Goal: Check status: Check status

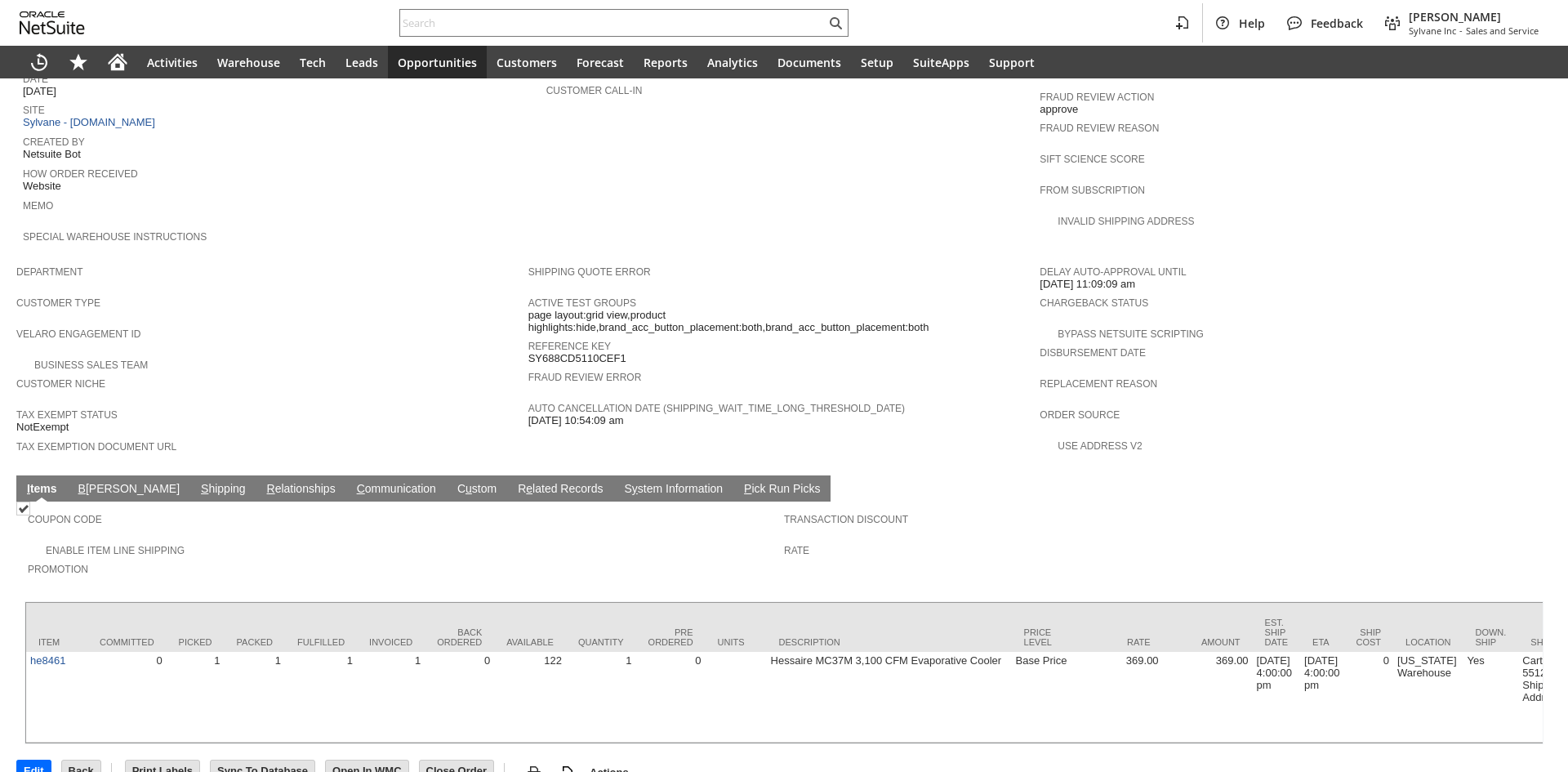
scroll to position [752, 0]
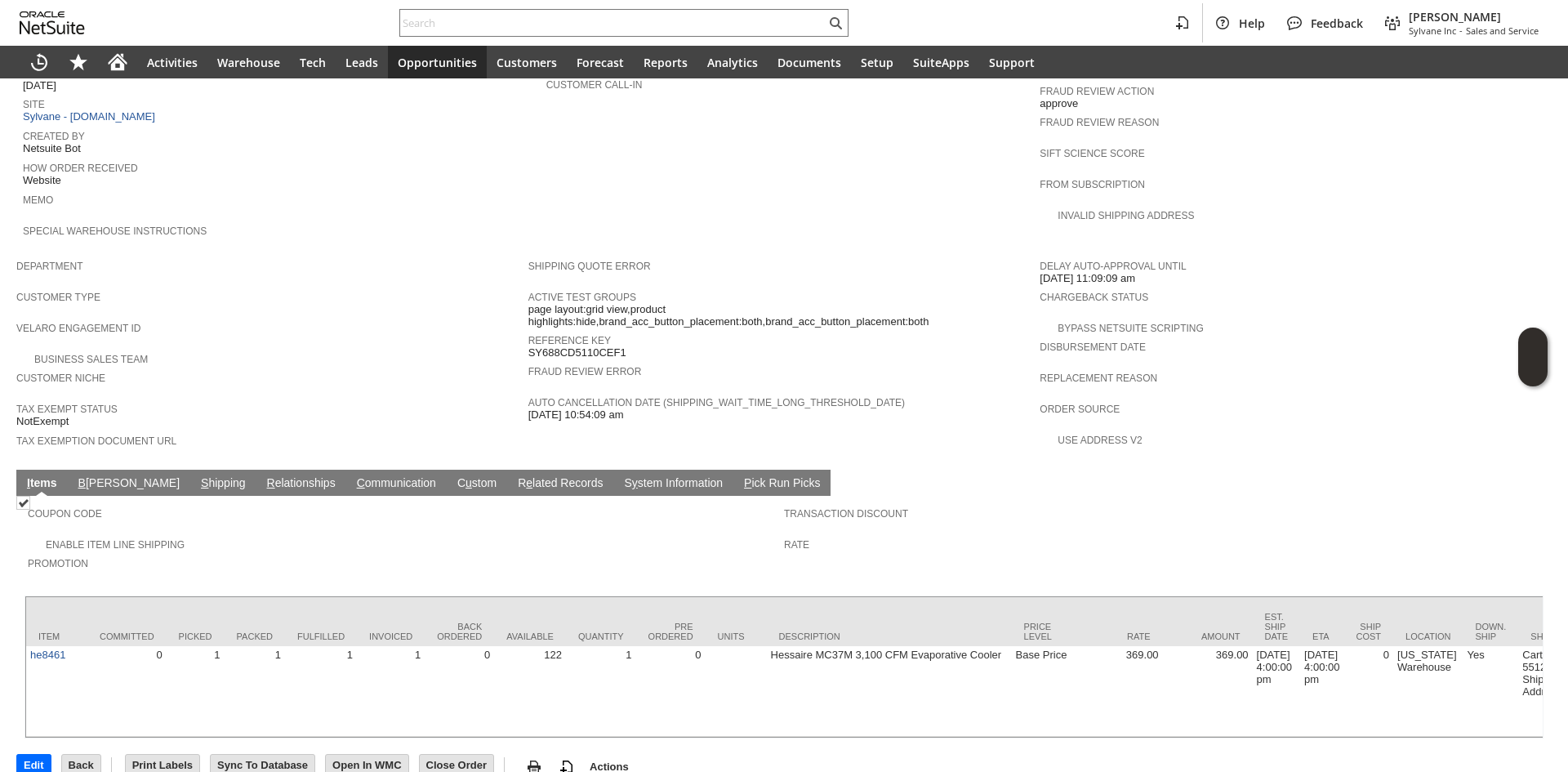
click at [197, 476] on link "S hipping" at bounding box center [224, 484] width 53 height 15
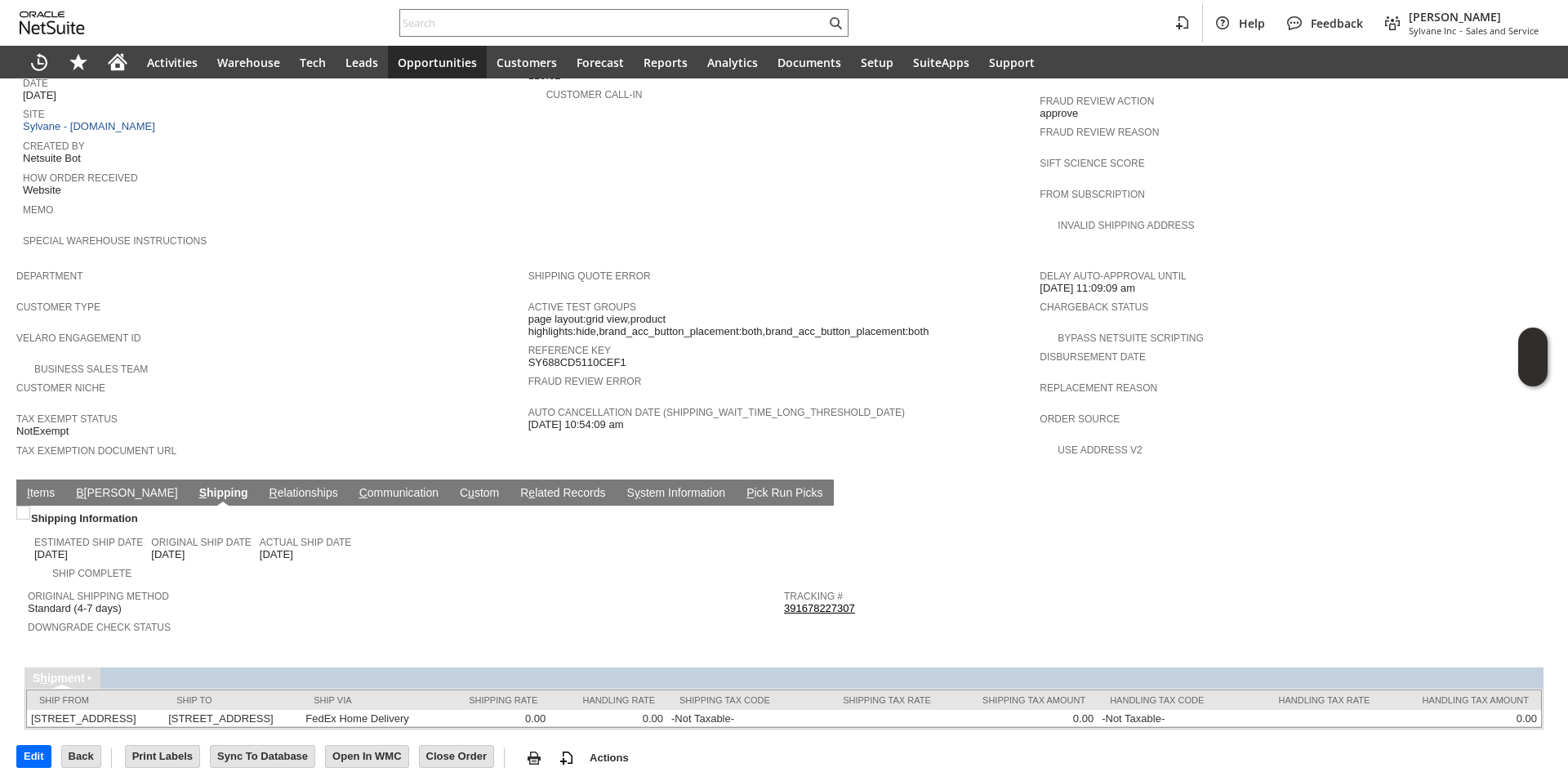
click at [805, 602] on link "391678227307" at bounding box center [819, 608] width 71 height 12
click at [518, 30] on input "text" at bounding box center [612, 22] width 426 height 20
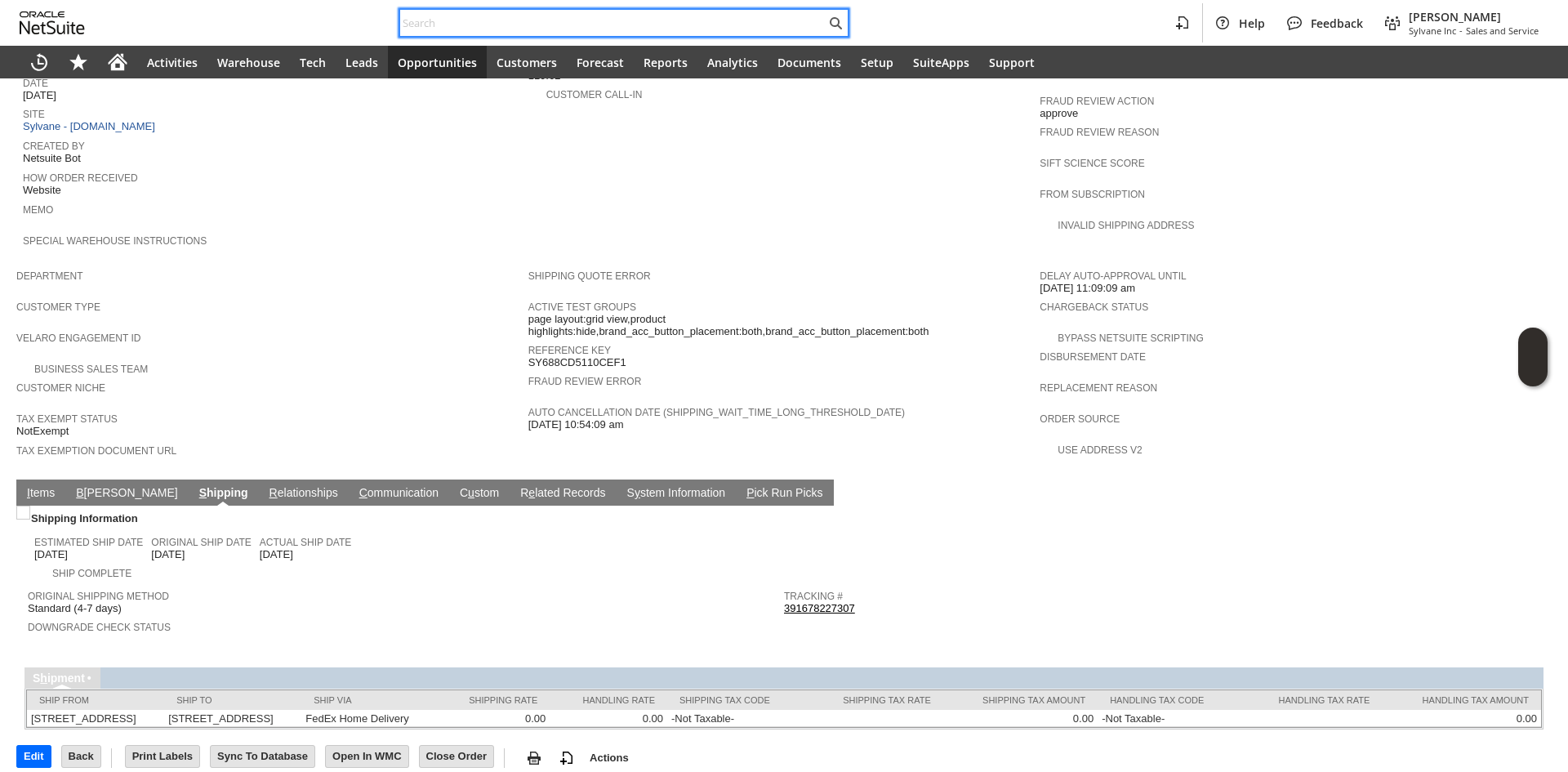
paste input "9177478587"
click at [525, 27] on input "9177478587" at bounding box center [612, 22] width 426 height 20
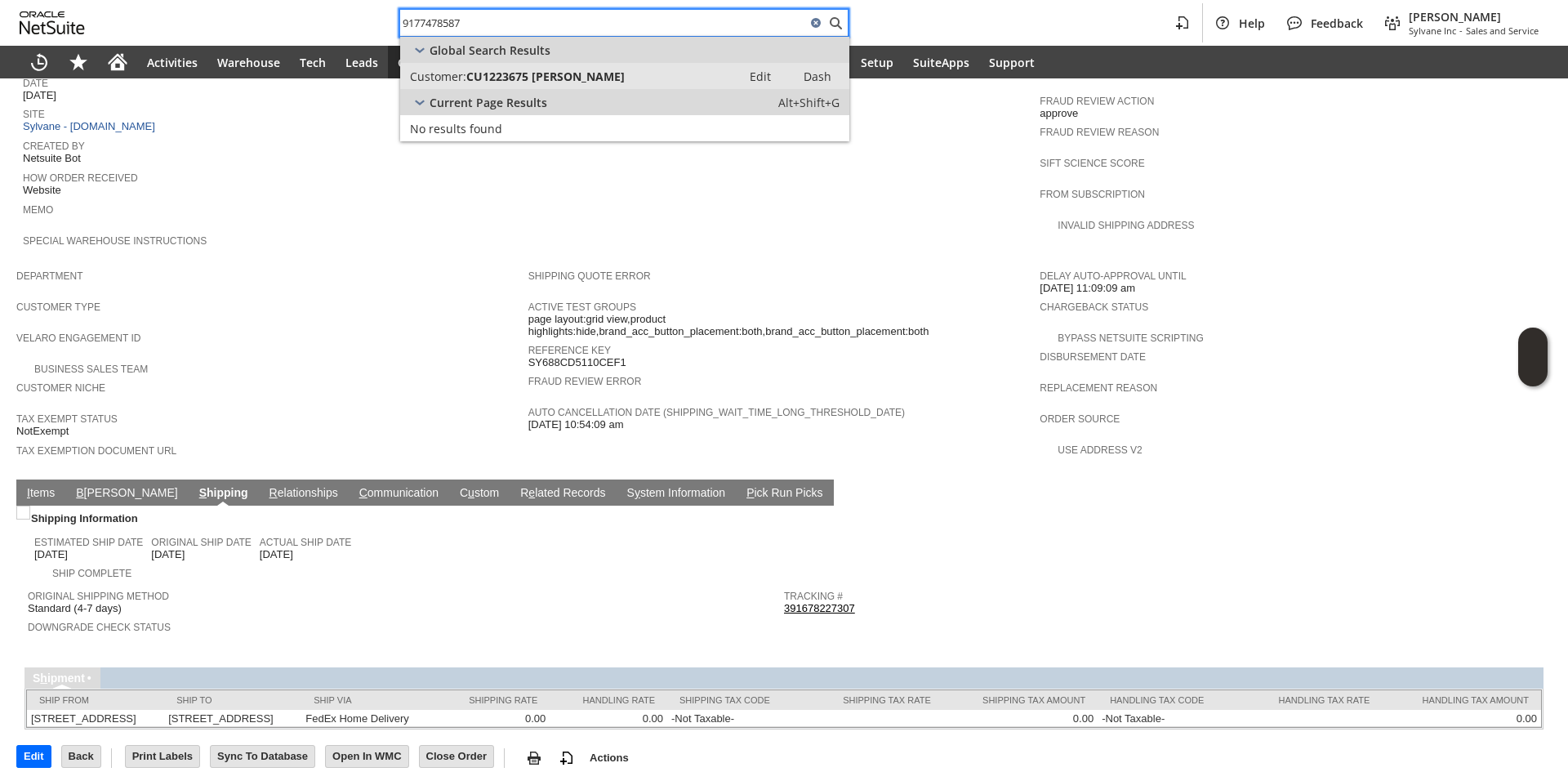
type input "9177478587"
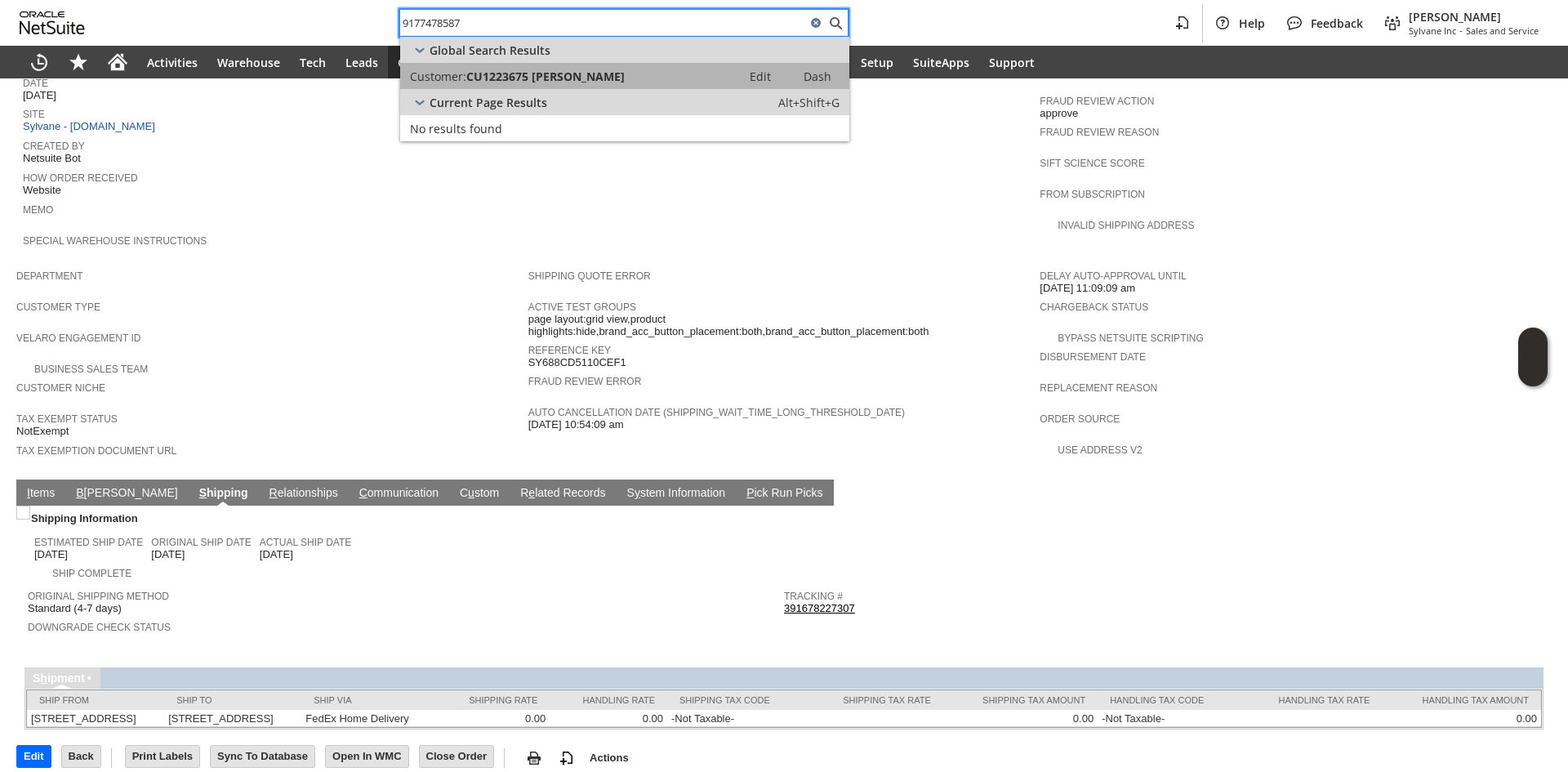
click at [541, 86] on link "Customer: CU1223675 [PERSON_NAME] Edit Dash" at bounding box center [624, 76] width 449 height 26
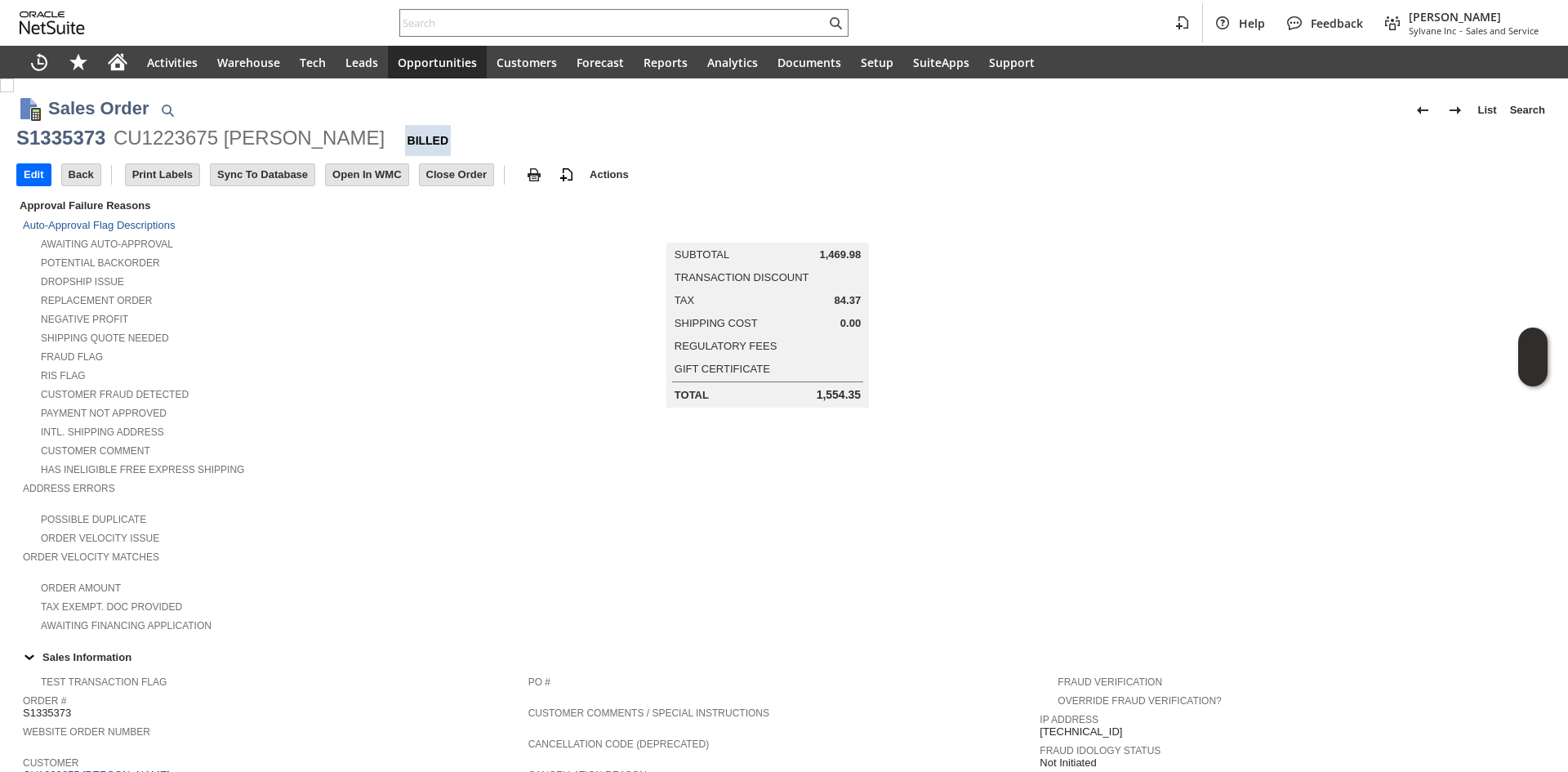
click at [189, 144] on div "CU1223675 [PERSON_NAME]" at bounding box center [248, 138] width 271 height 26
click at [189, 143] on div "CU1223675 [PERSON_NAME]" at bounding box center [248, 138] width 271 height 26
copy div "CU1223675"
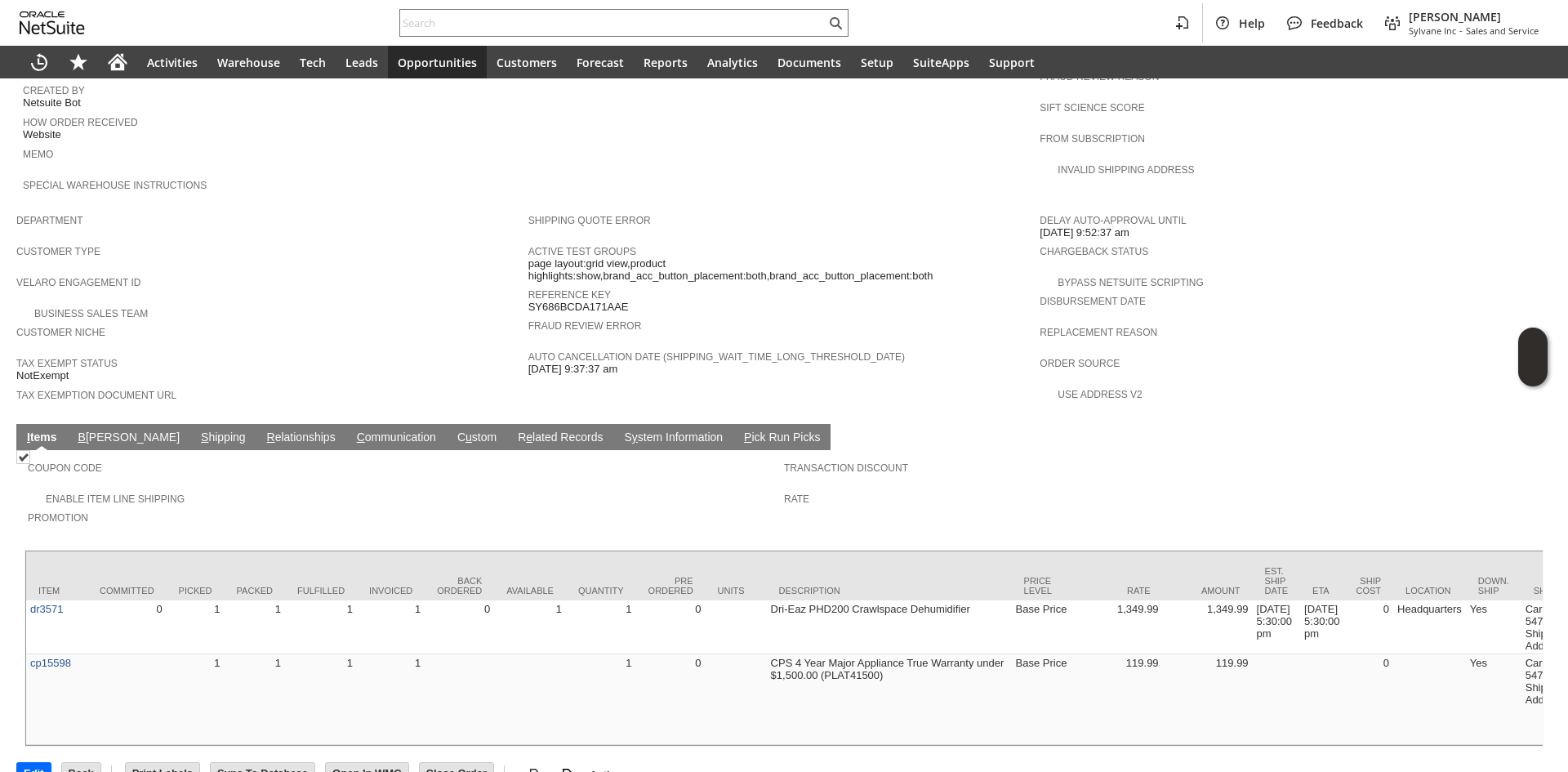
scroll to position [806, 0]
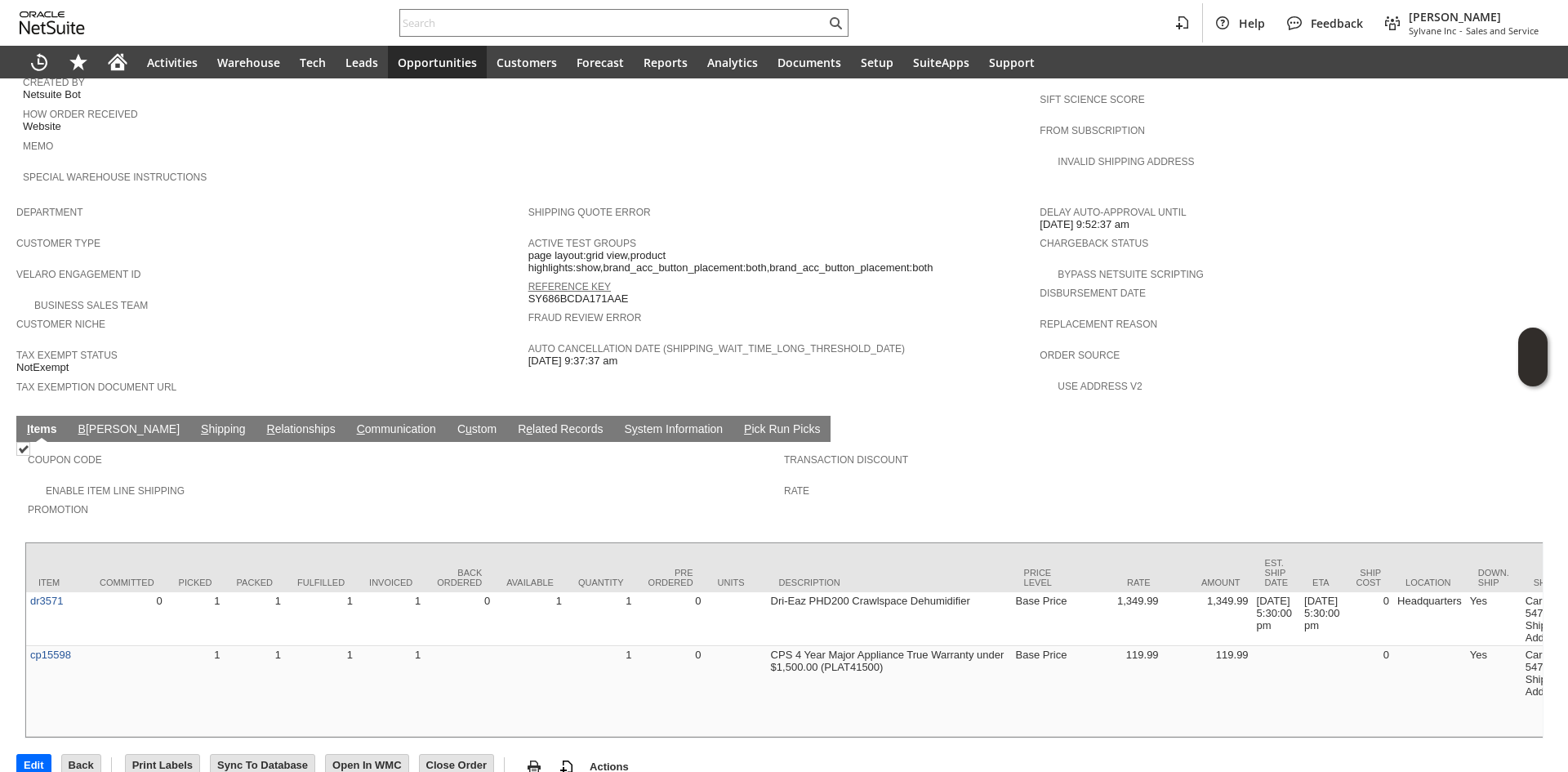
click at [584, 281] on link "Reference Key" at bounding box center [570, 286] width 83 height 11
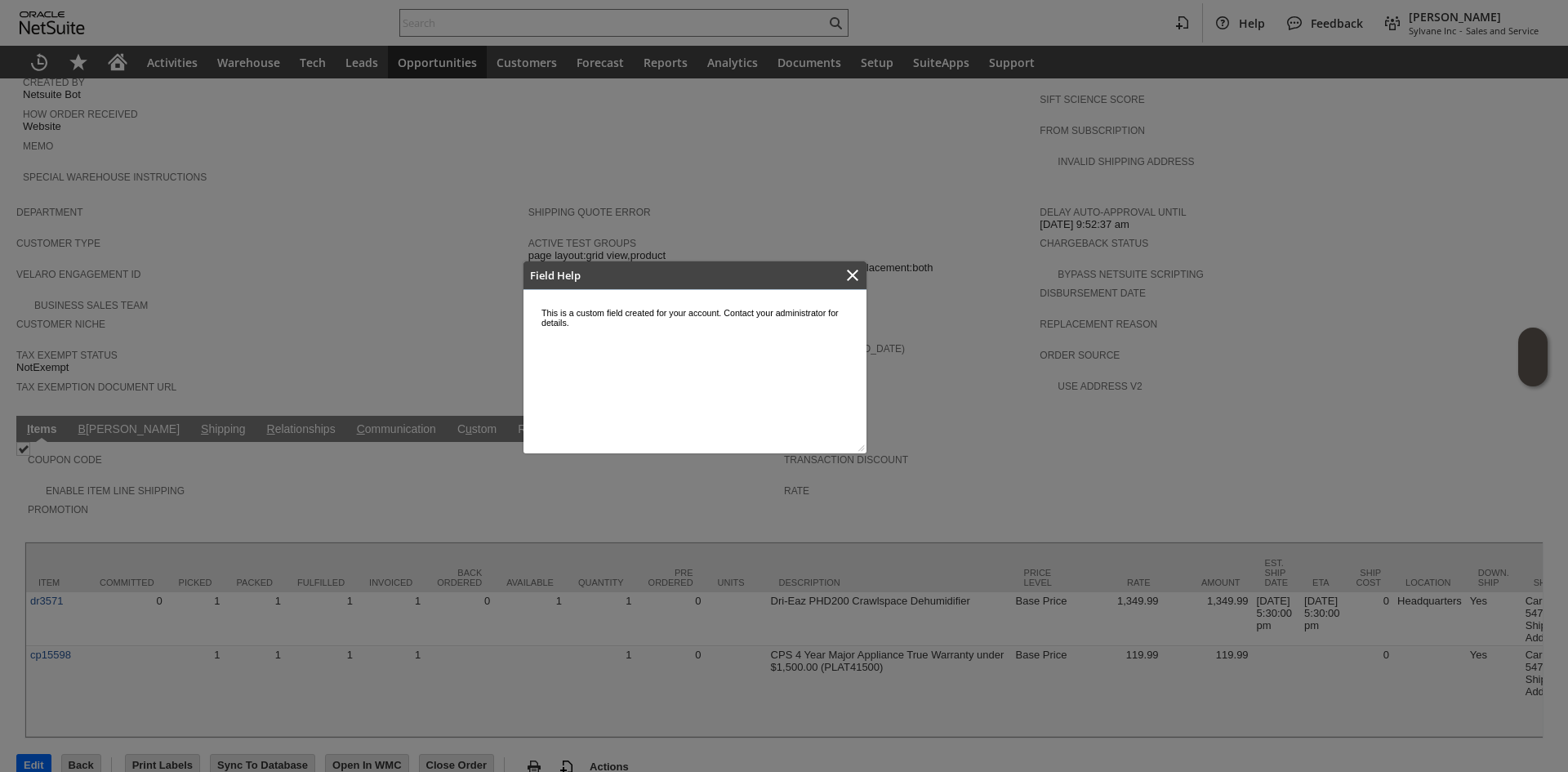
scroll to position [0, 0]
click at [851, 275] on icon "Close" at bounding box center [852, 274] width 11 height 11
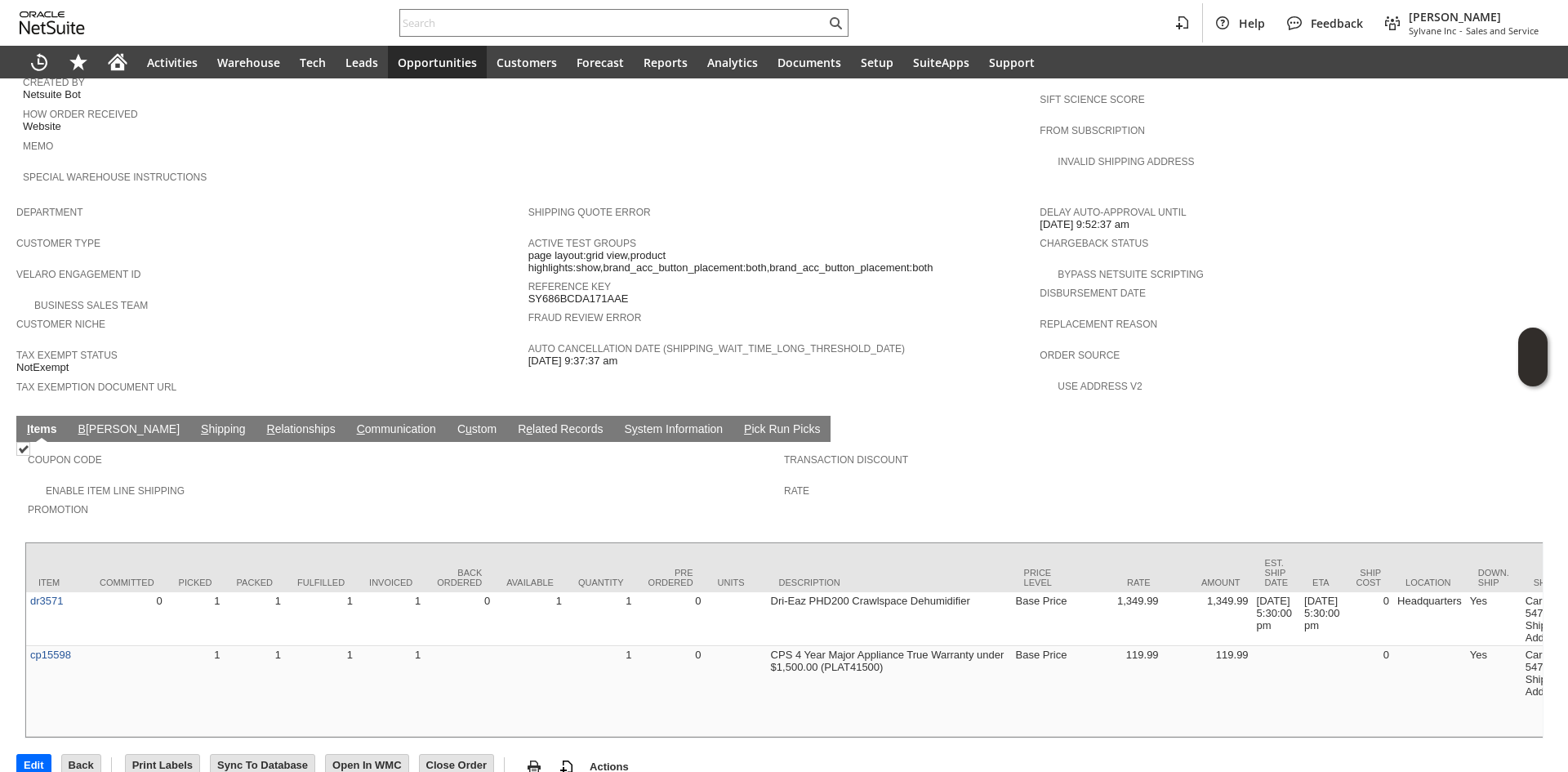
click at [609, 292] on span "SY686BCDA171AAE" at bounding box center [579, 298] width 101 height 13
copy tbody "SY686BCDA171AAE"
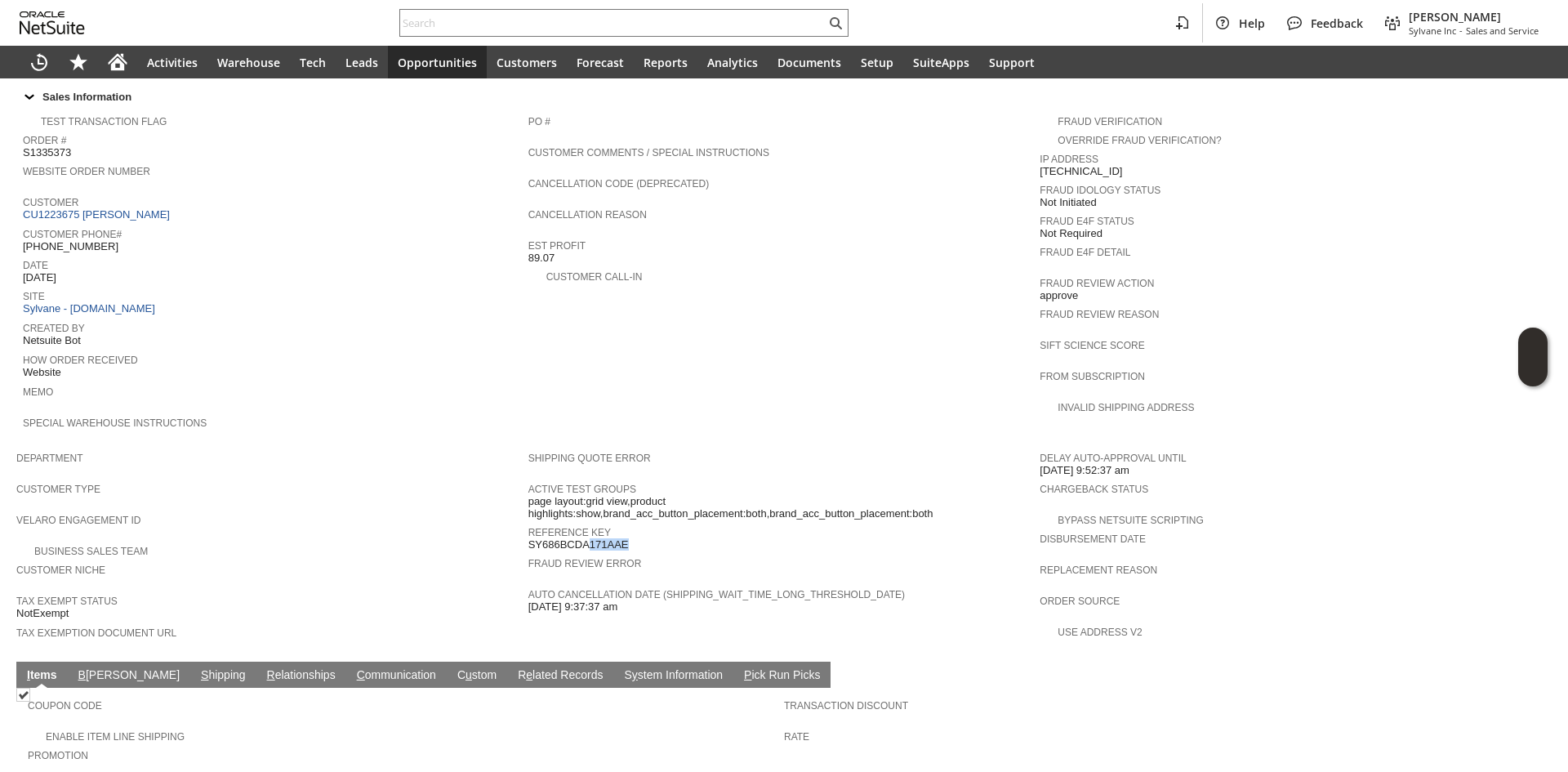
scroll to position [480, 0]
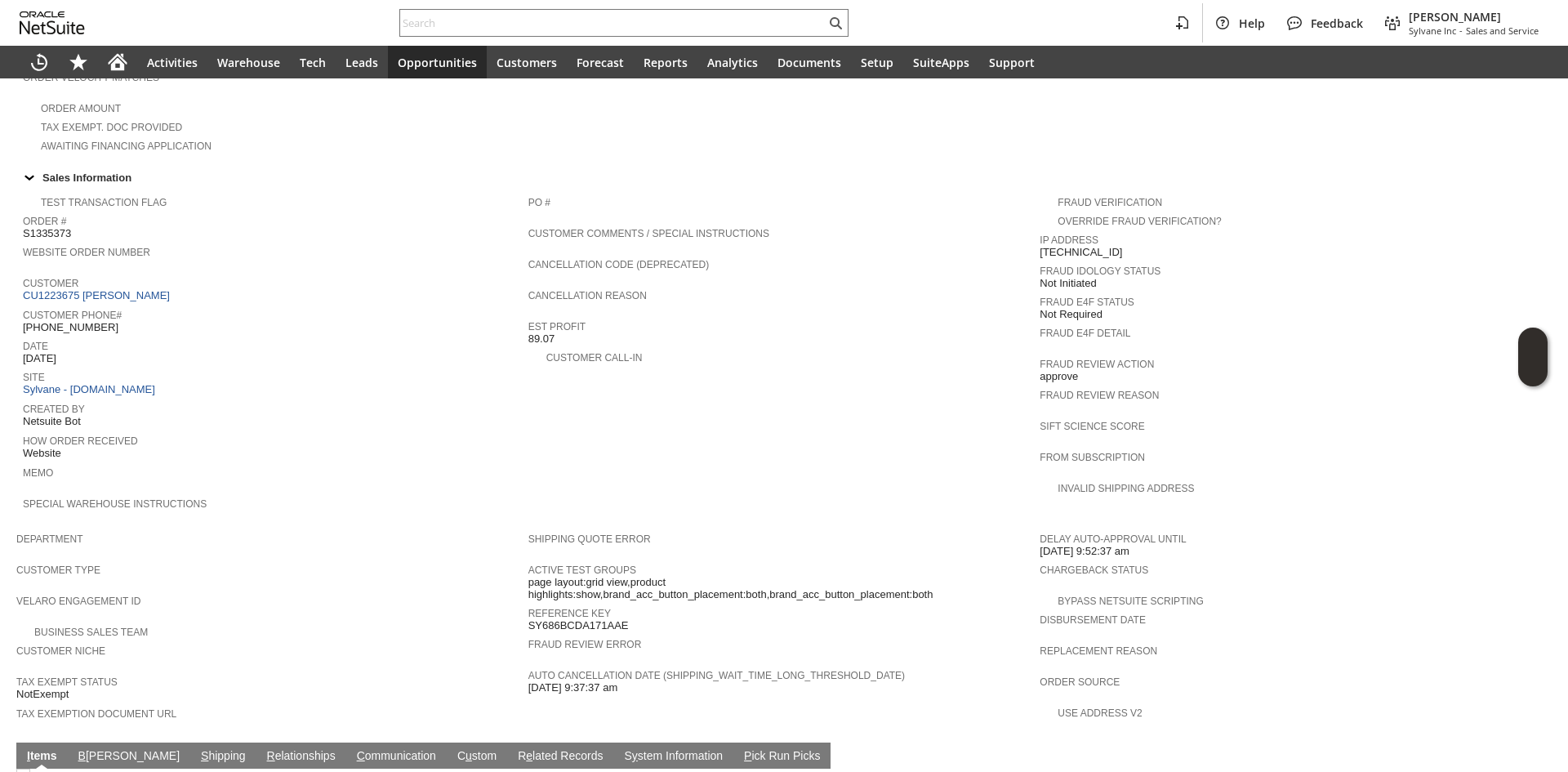
click at [969, 560] on span "Active Test Groups" at bounding box center [781, 567] width 504 height 16
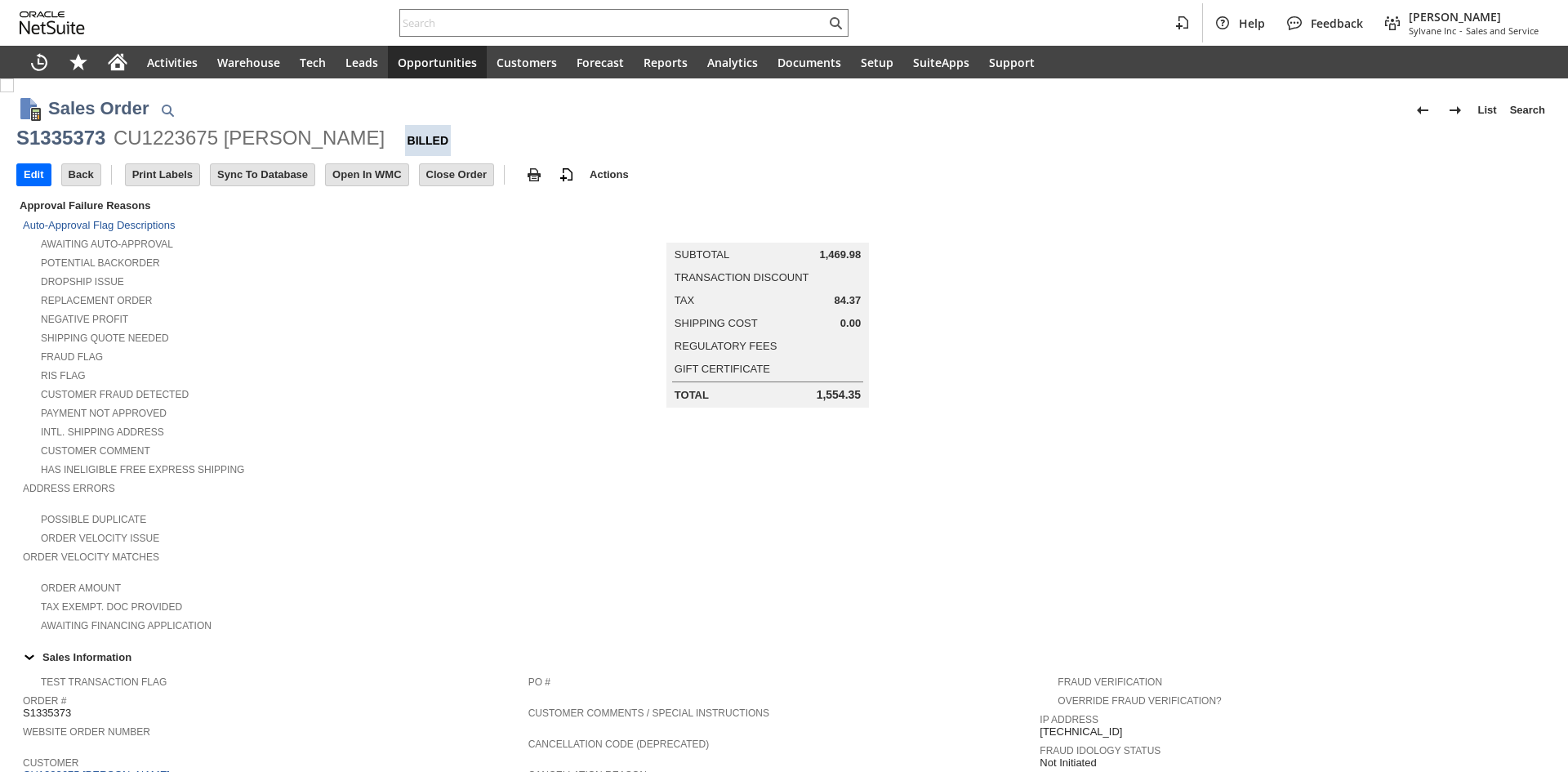
scroll to position [763, 0]
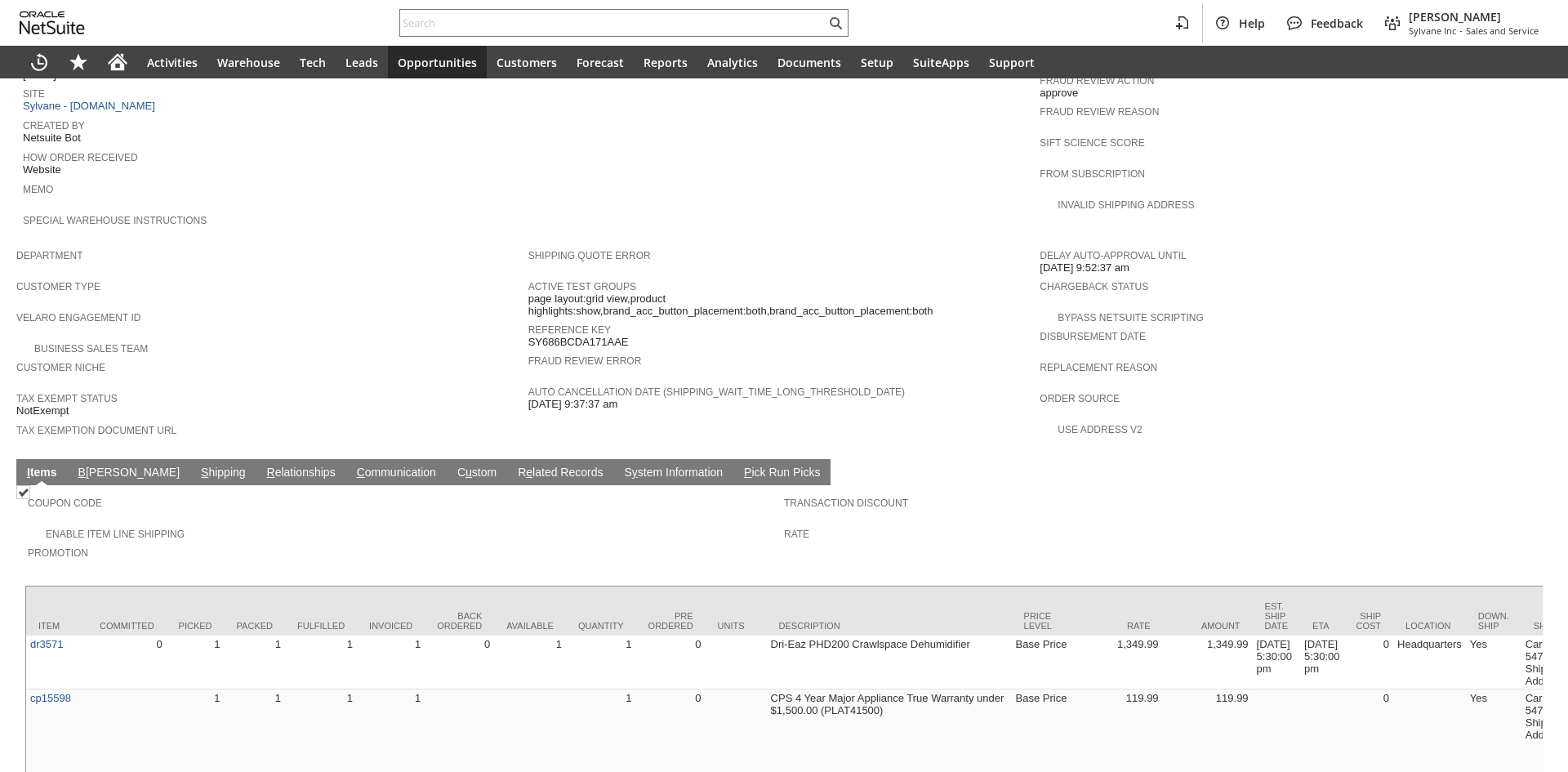
click at [190, 459] on td "S hipping" at bounding box center [223, 472] width 66 height 26
click at [197, 465] on link "S hipping" at bounding box center [224, 473] width 53 height 15
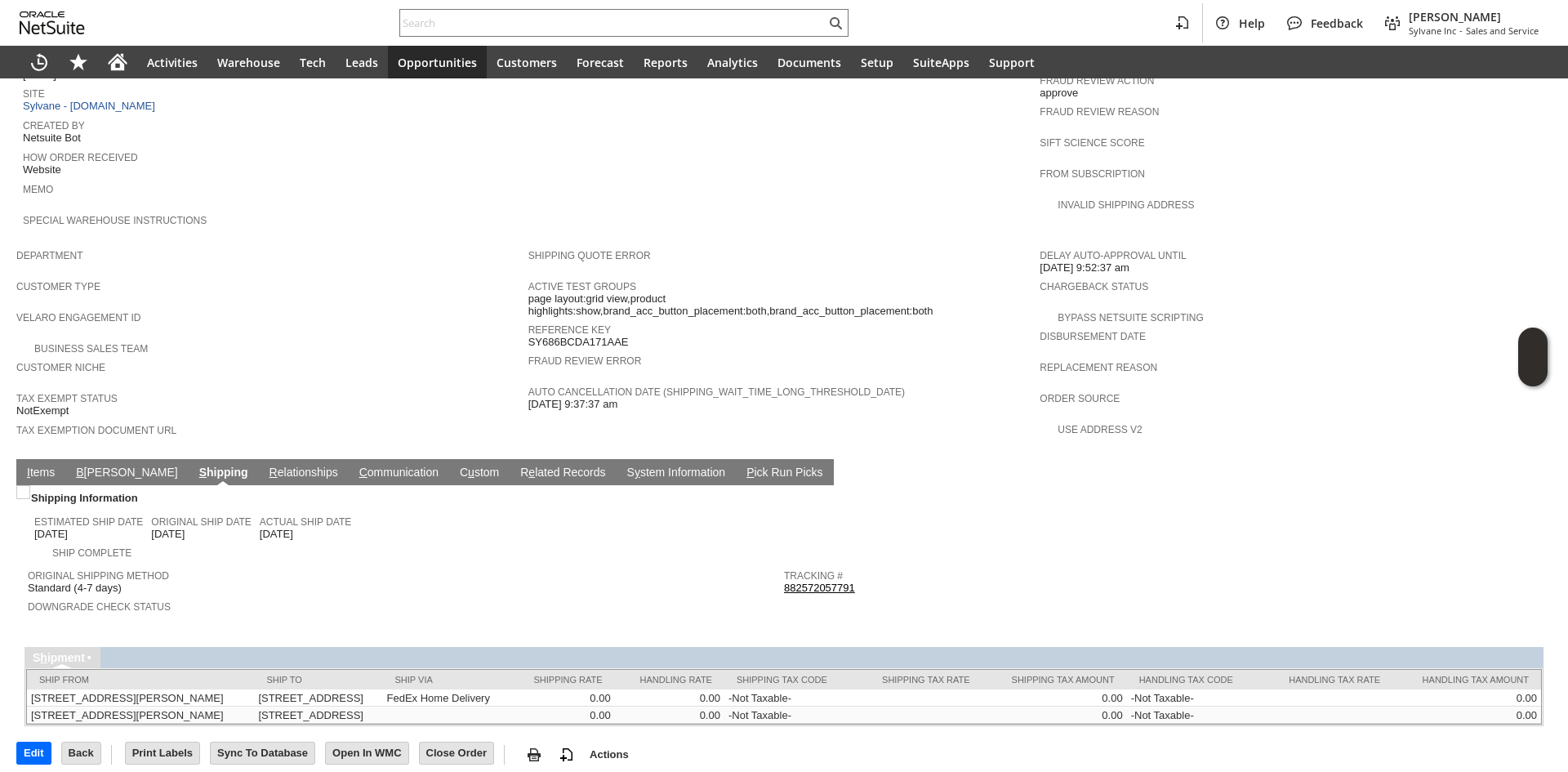
click at [818, 581] on link "882572057791" at bounding box center [819, 587] width 71 height 12
